Goal: Task Accomplishment & Management: Manage account settings

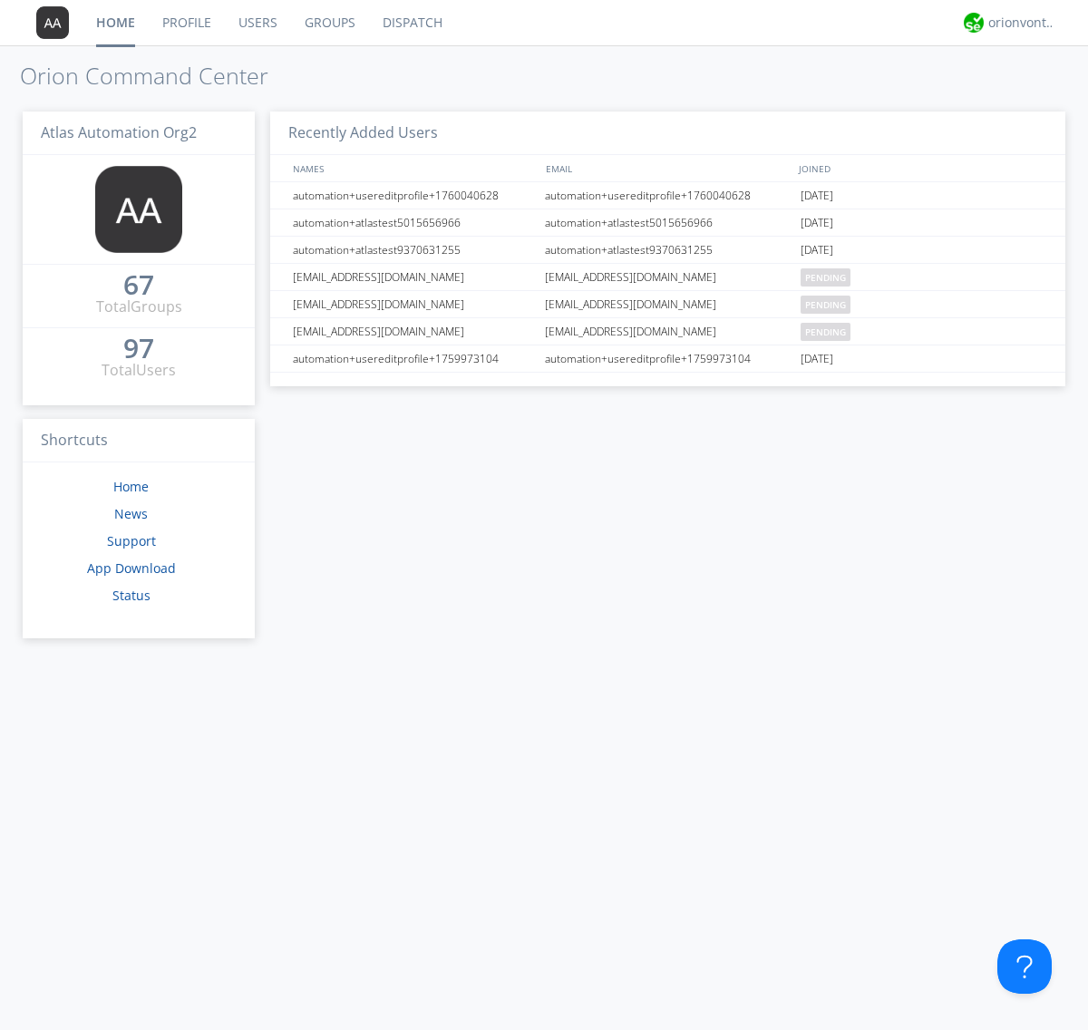
click at [328, 23] on link "Groups" at bounding box center [330, 22] width 78 height 45
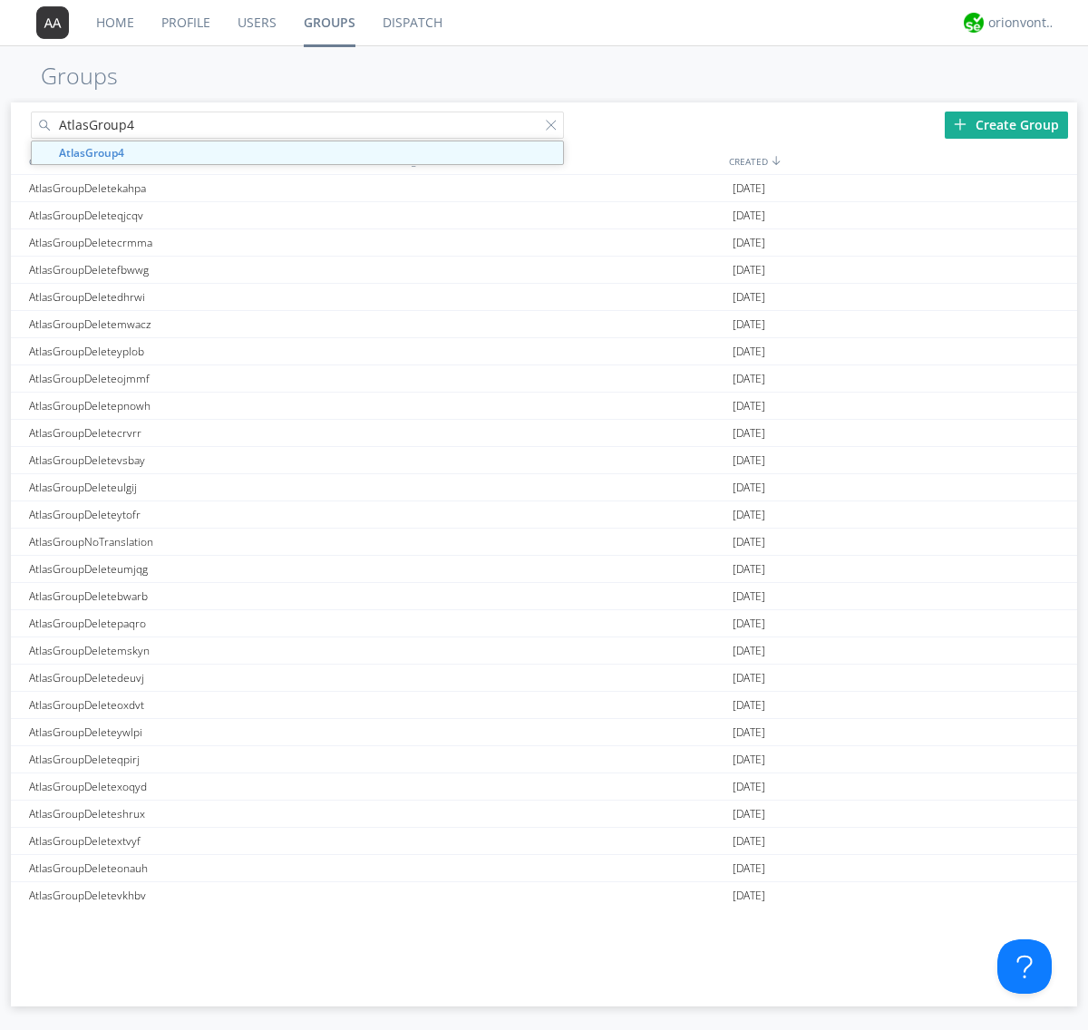
type input "AtlasGroup4"
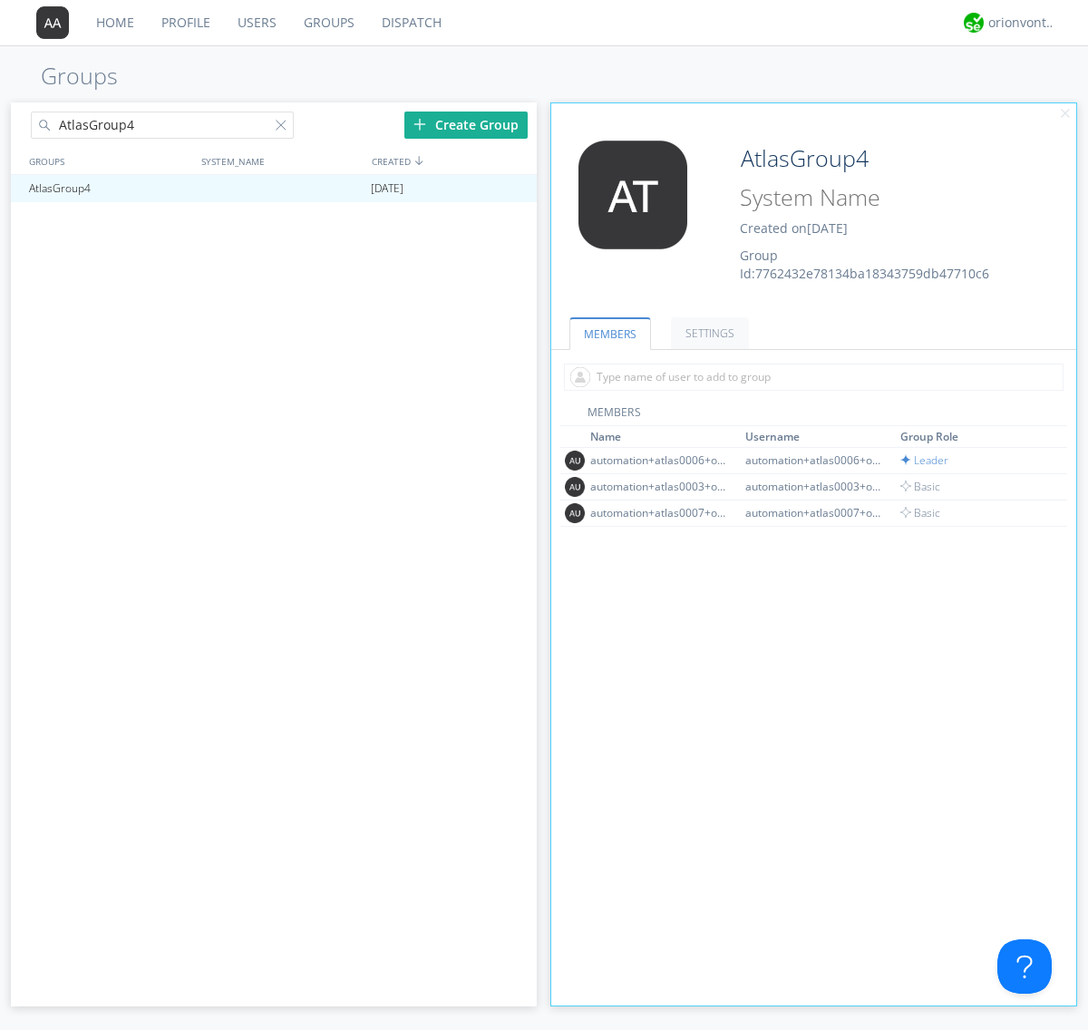
click at [707, 333] on link "SETTINGS" at bounding box center [710, 333] width 78 height 32
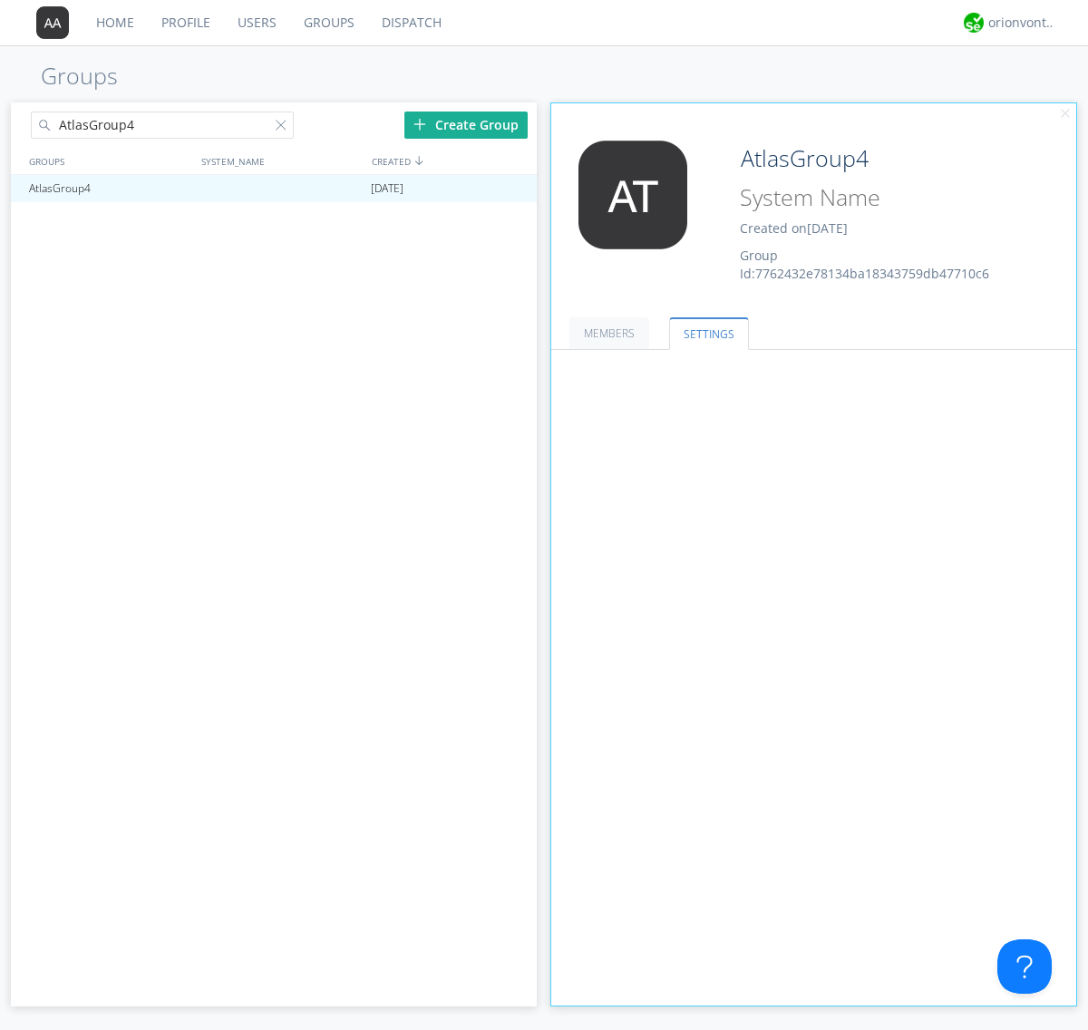
click at [0, 0] on button "Everyone" at bounding box center [0, 0] width 0 height 0
click at [0, 0] on link "Leaders only" at bounding box center [0, 0] width 0 height 0
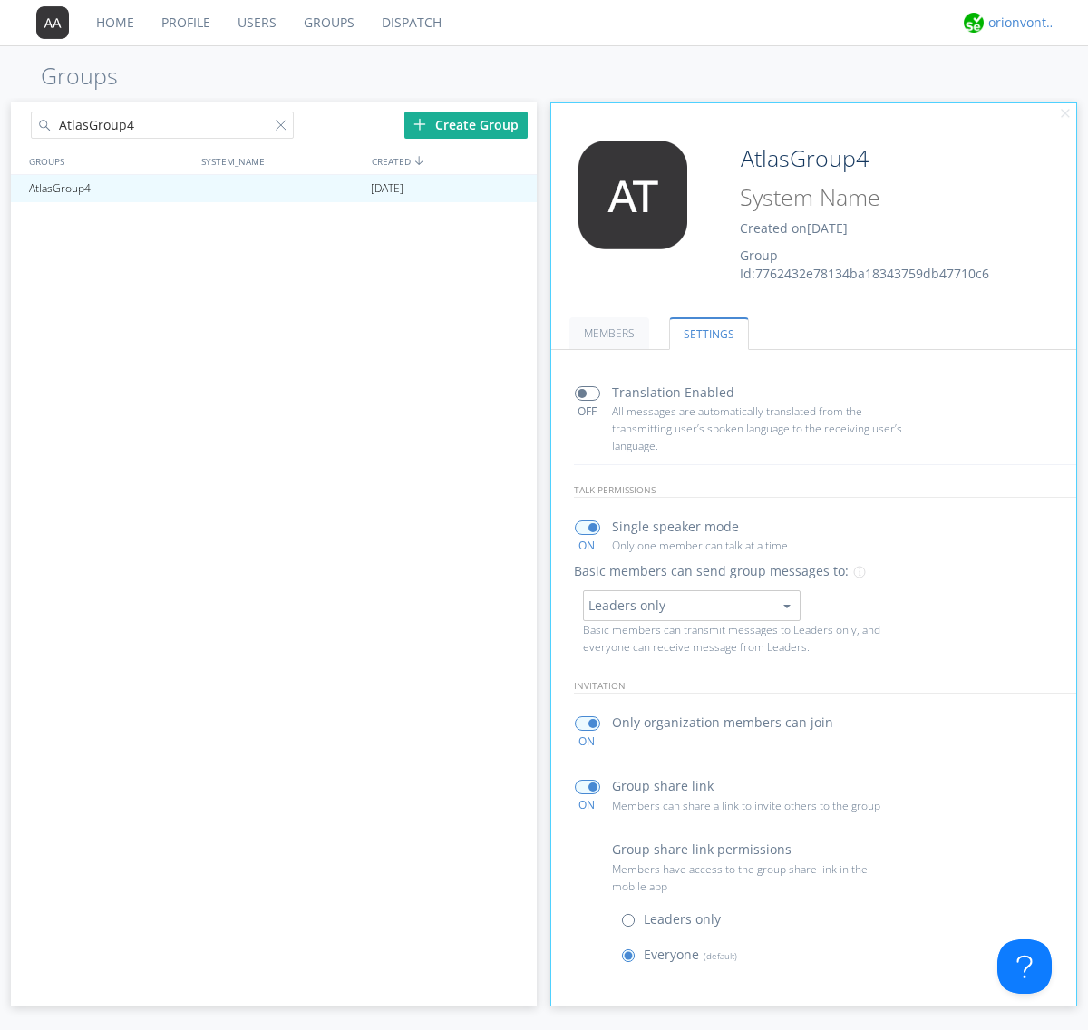
click at [1017, 23] on div "orionvontas+atlas+automation+org2" at bounding box center [1022, 23] width 68 height 18
click at [1031, 95] on div "Log Out" at bounding box center [1030, 96] width 93 height 33
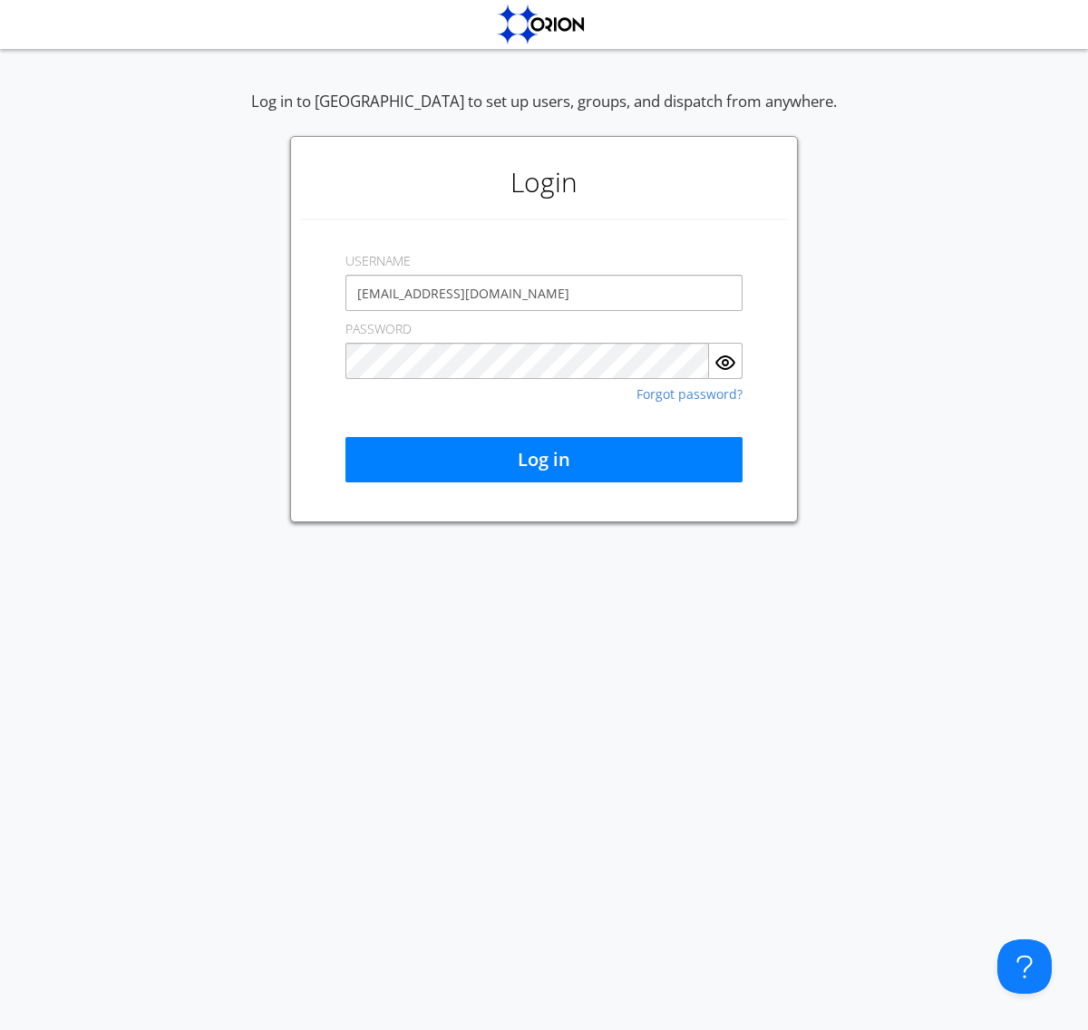
type input "[EMAIL_ADDRESS][DOMAIN_NAME]"
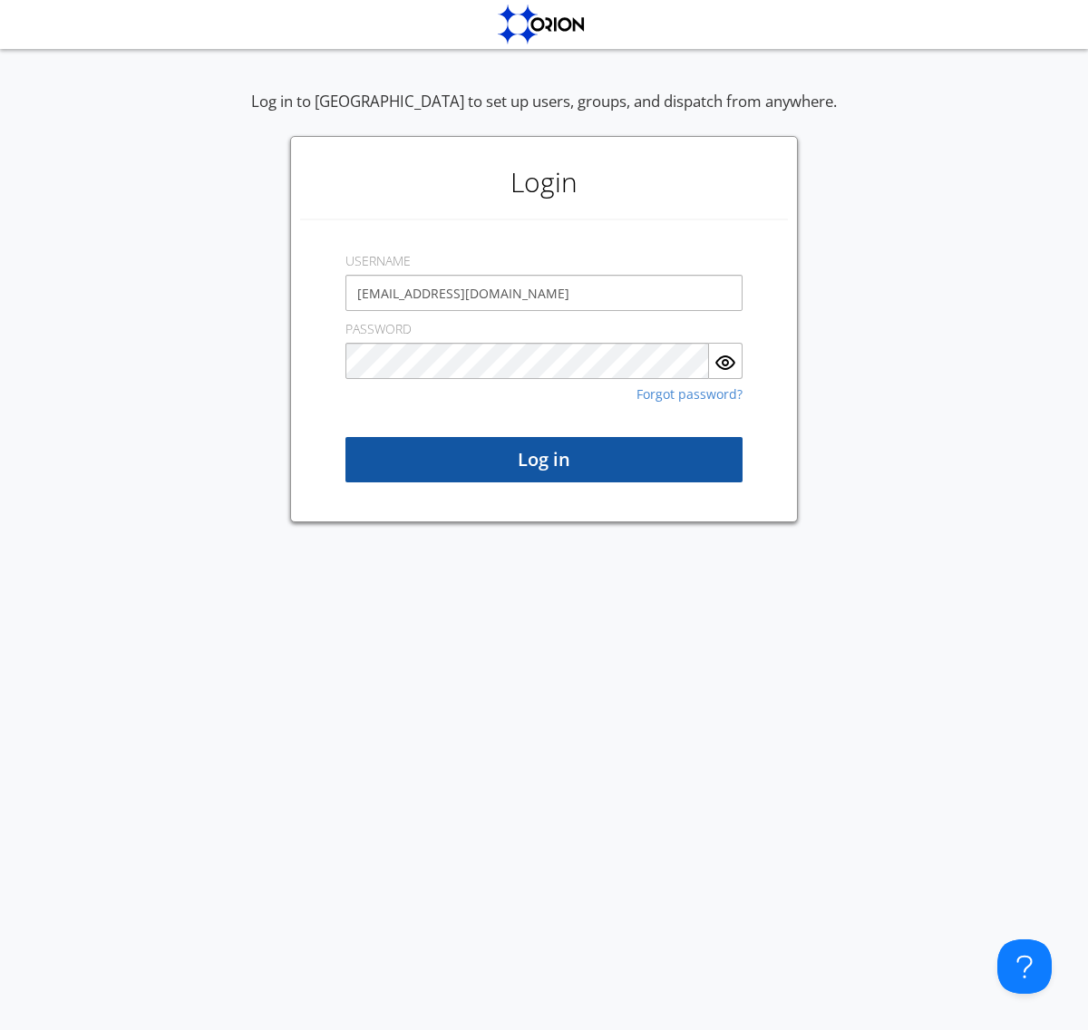
click at [544, 460] on button "Log in" at bounding box center [543, 459] width 397 height 45
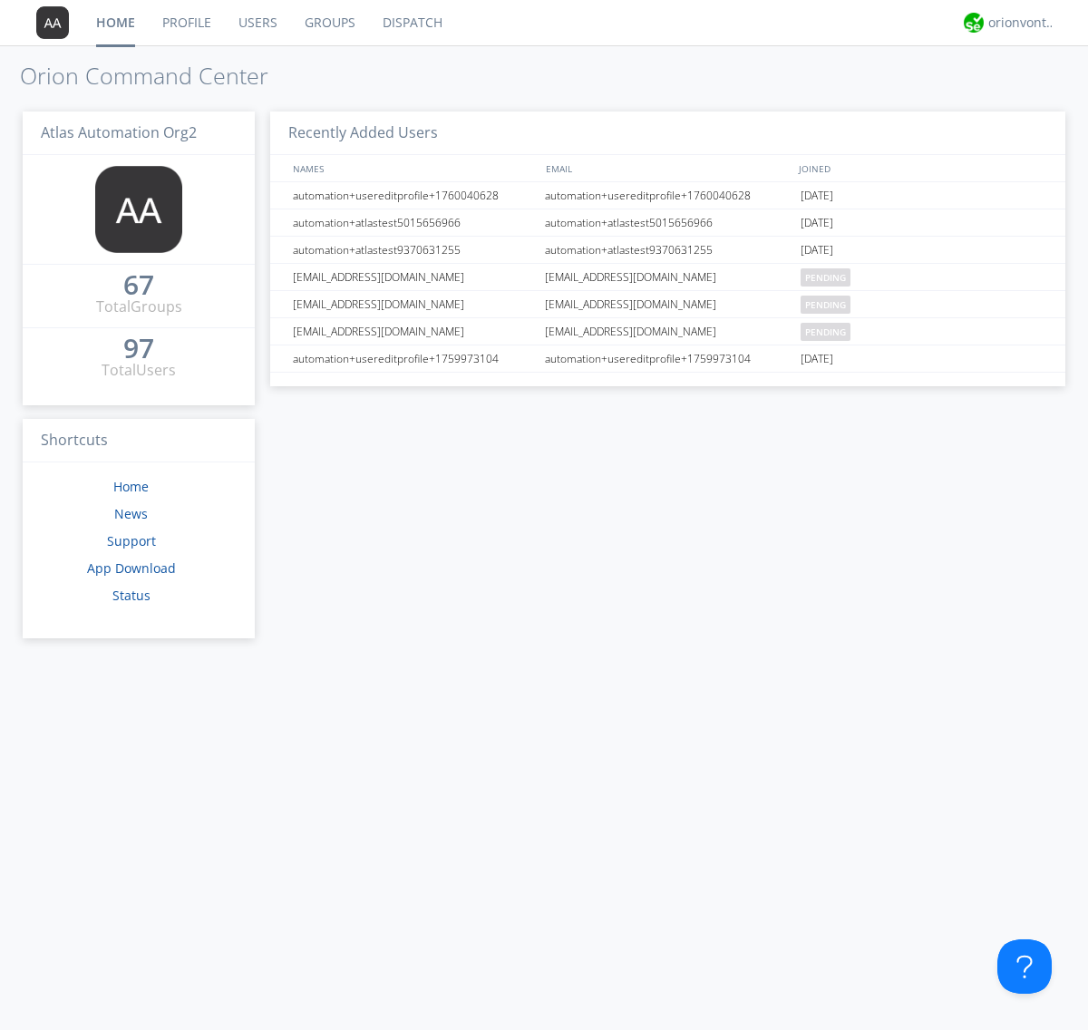
click at [328, 23] on link "Groups" at bounding box center [330, 22] width 78 height 45
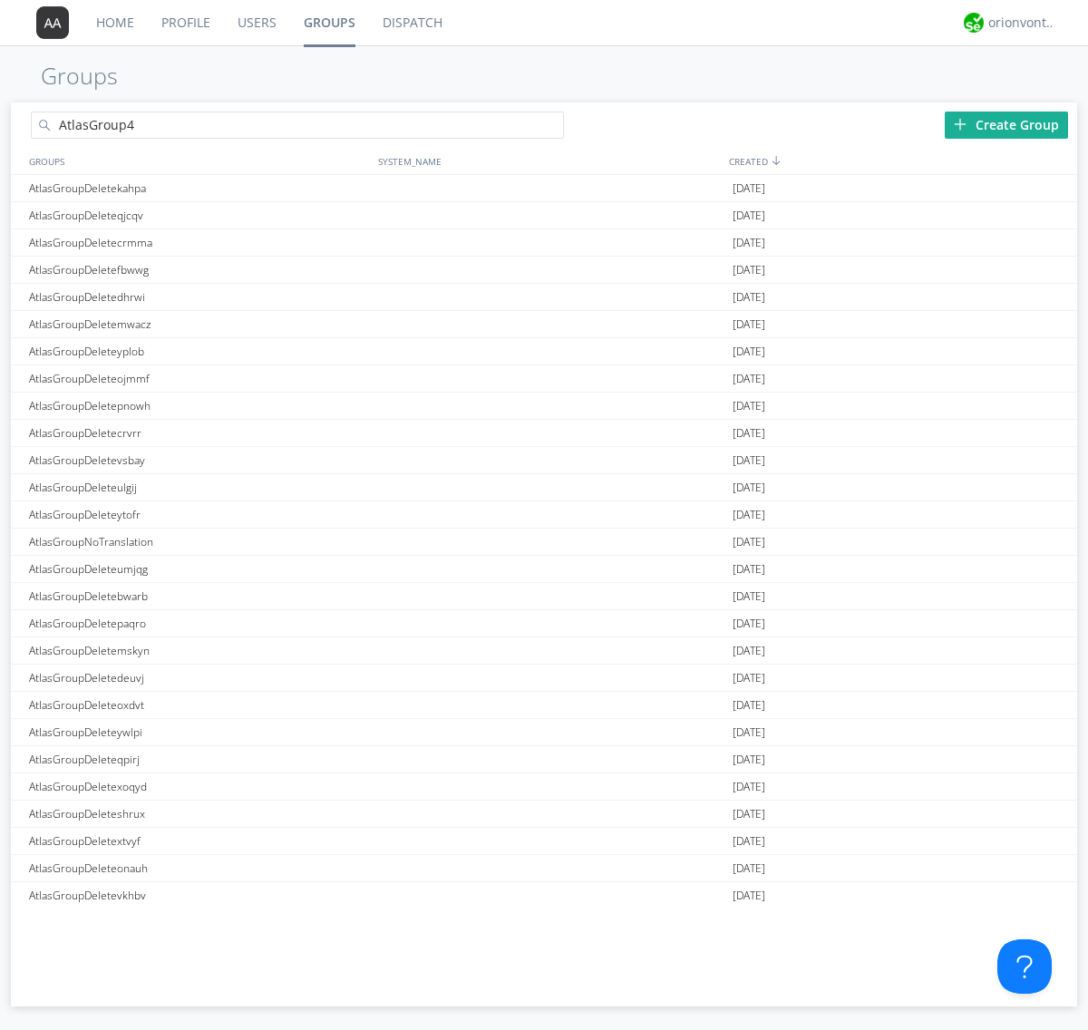
type input "AtlasGroup4"
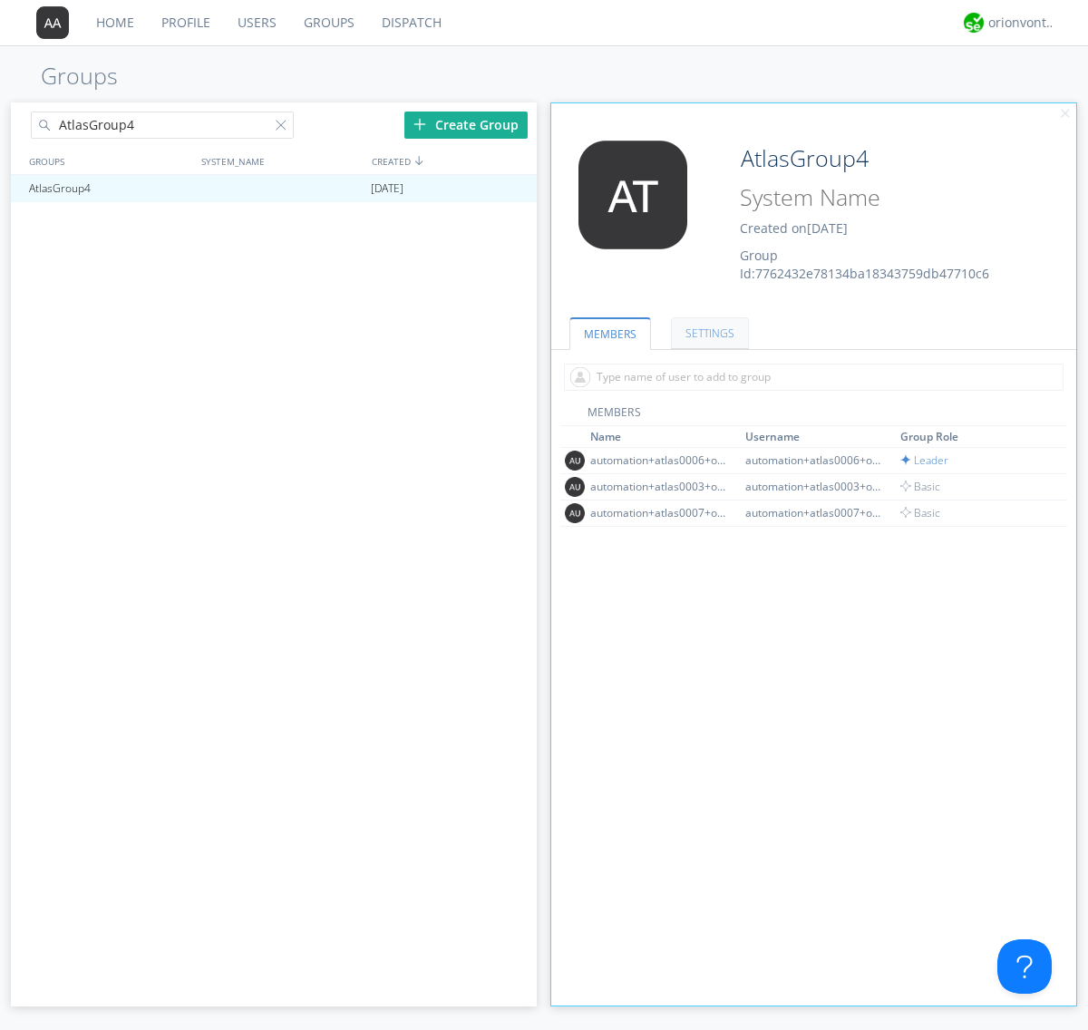
click at [707, 333] on link "SETTINGS" at bounding box center [710, 333] width 78 height 32
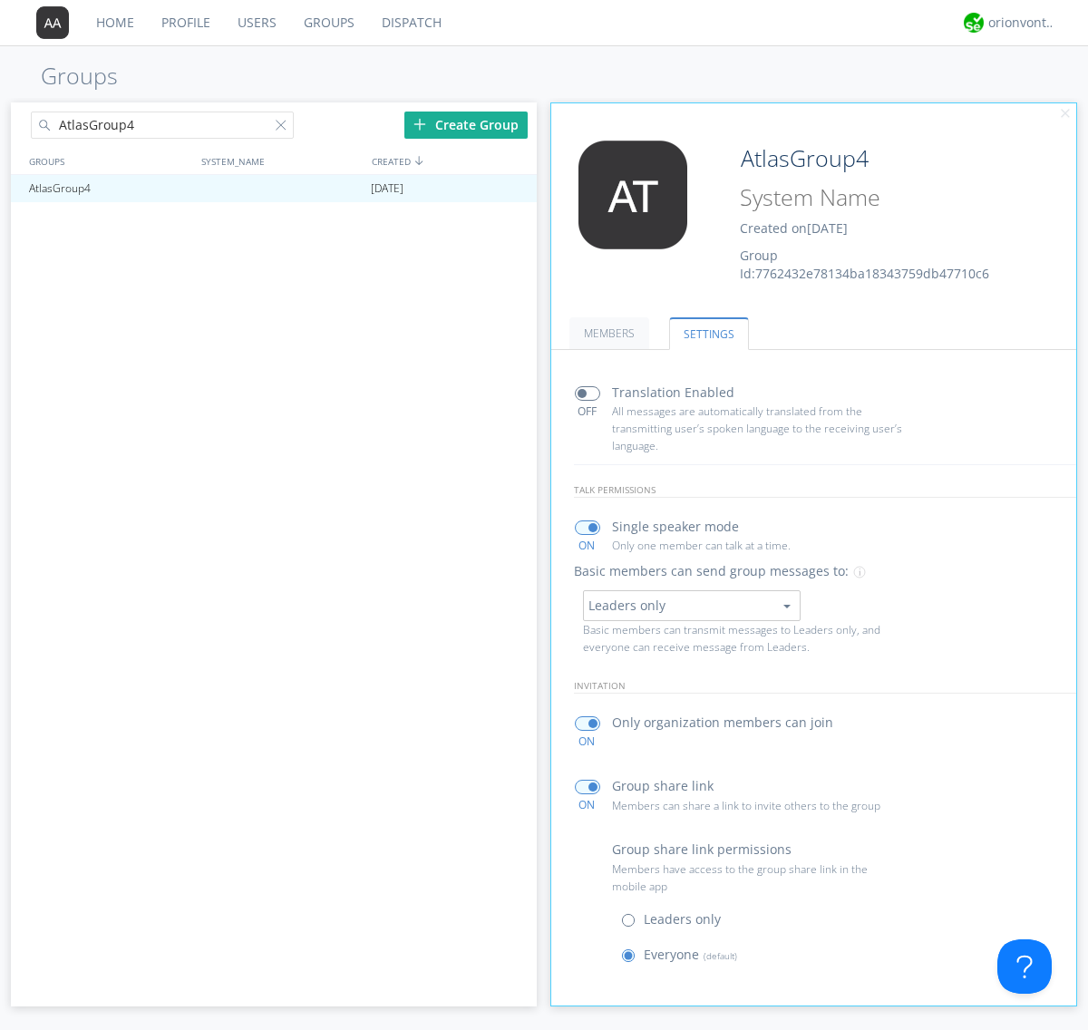
click at [691, 605] on button "Leaders only" at bounding box center [692, 605] width 218 height 31
click at [0, 0] on link "No One (Direct Messages Only)" at bounding box center [0, 0] width 0 height 0
click at [691, 605] on button "No One (Direct Messages Only)" at bounding box center [692, 605] width 218 height 31
click at [0, 0] on link "Everyone" at bounding box center [0, 0] width 0 height 0
click at [1017, 23] on div "orionvontas+atlas+automation+org2" at bounding box center [1022, 23] width 68 height 18
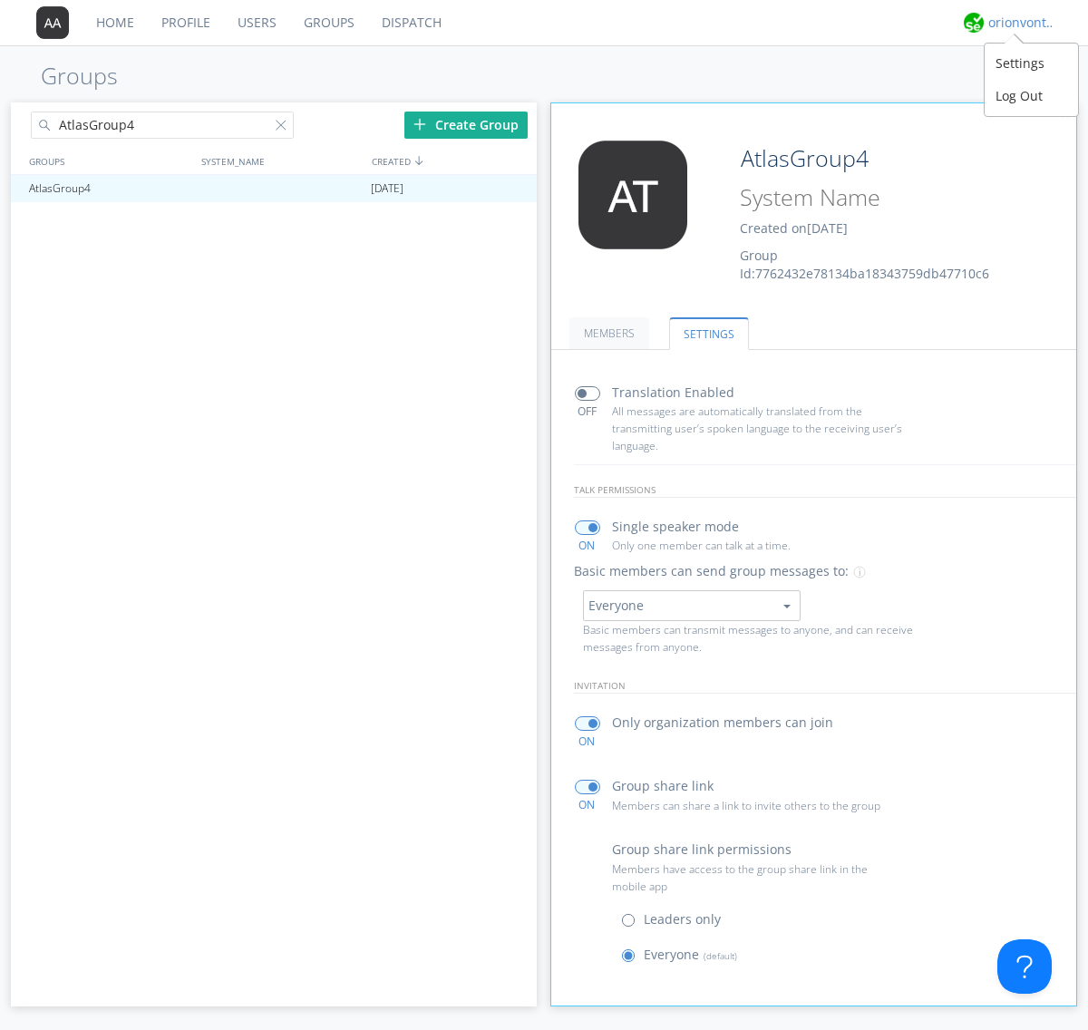
click at [1031, 95] on div "Log Out" at bounding box center [1030, 96] width 93 height 33
